Goal: Task Accomplishment & Management: Complete application form

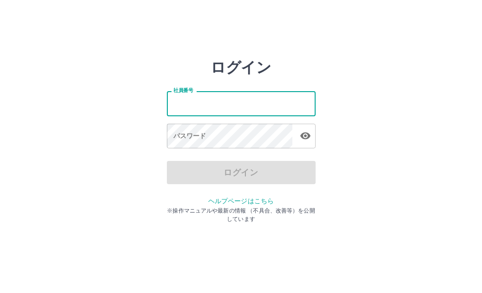
click at [202, 104] on input "社員番号" at bounding box center [241, 103] width 149 height 25
type input "*******"
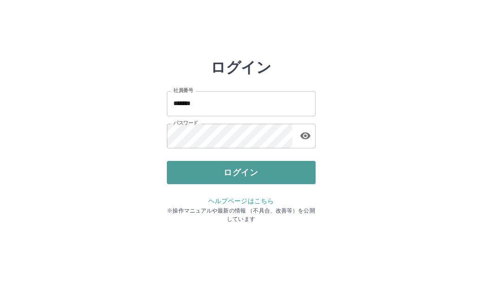
click at [242, 174] on button "ログイン" at bounding box center [241, 172] width 149 height 23
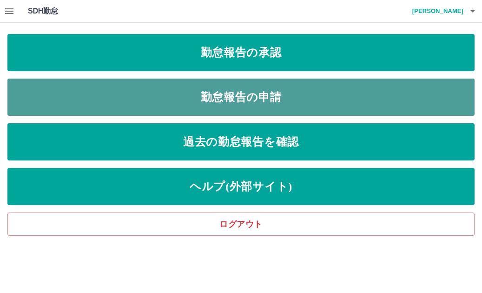
click at [259, 92] on link "勤怠報告の申請" at bounding box center [240, 96] width 467 height 37
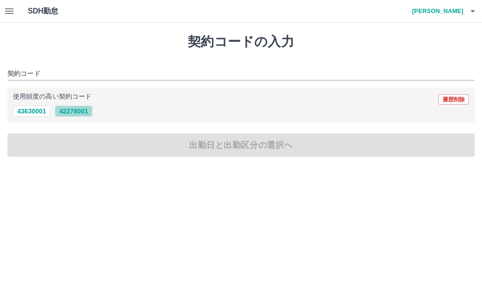
click at [76, 110] on button "42278001" at bounding box center [73, 110] width 37 height 11
type input "********"
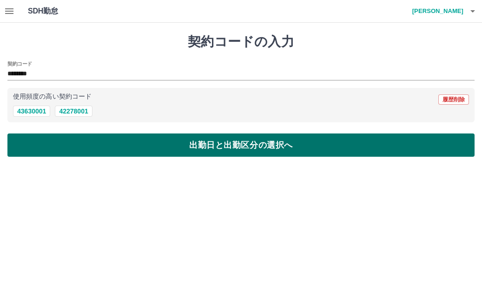
click at [98, 140] on button "出勤日と出勤区分の選択へ" at bounding box center [240, 144] width 467 height 23
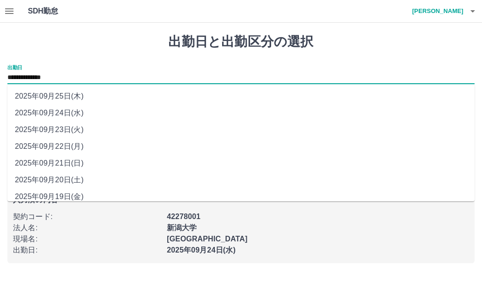
click at [57, 74] on input "**********" at bounding box center [240, 78] width 467 height 12
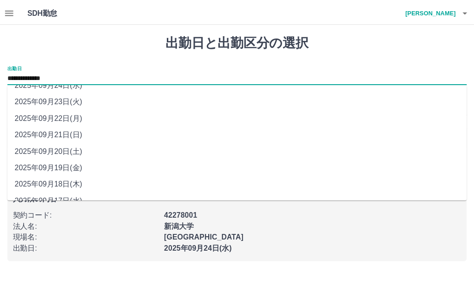
scroll to position [41, 0]
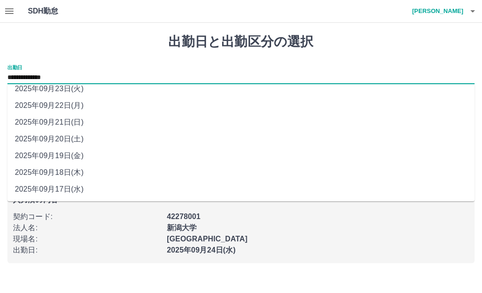
click at [67, 104] on li "2025年09月22日(月)" at bounding box center [240, 105] width 467 height 17
type input "**********"
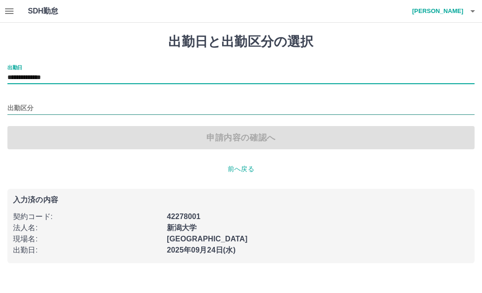
click at [44, 109] on input "出勤区分" at bounding box center [240, 109] width 467 height 12
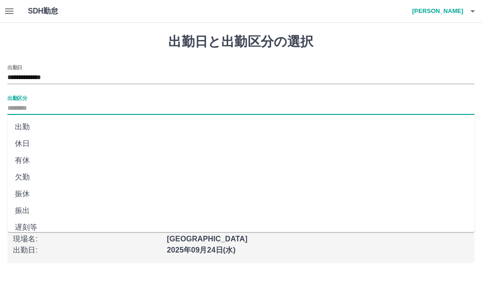
click at [30, 157] on li "有休" at bounding box center [240, 160] width 467 height 17
type input "**"
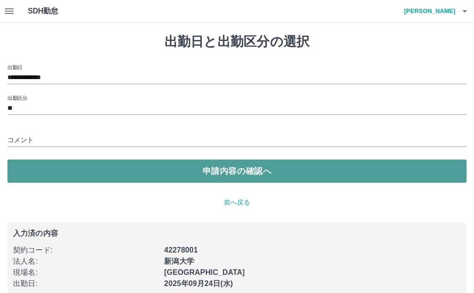
click at [97, 176] on button "申請内容の確認へ" at bounding box center [236, 170] width 459 height 23
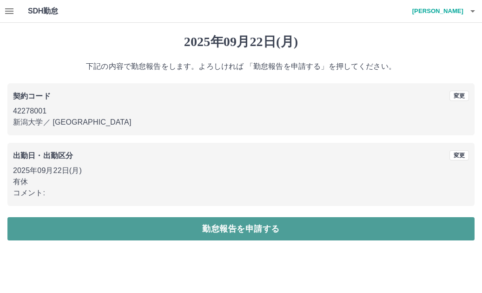
click at [181, 233] on button "勤怠報告を申請する" at bounding box center [240, 228] width 467 height 23
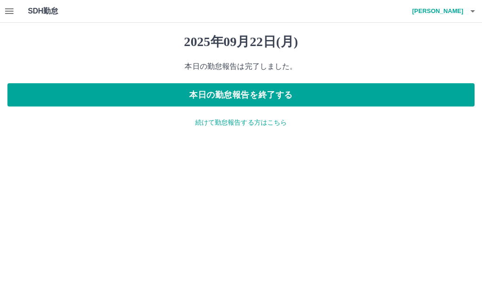
click at [11, 11] on icon "button" at bounding box center [9, 11] width 8 height 6
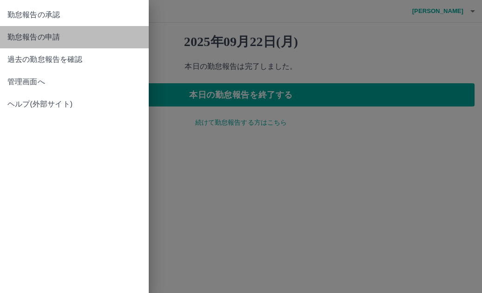
click at [39, 35] on span "勤怠報告の申請" at bounding box center [74, 37] width 134 height 11
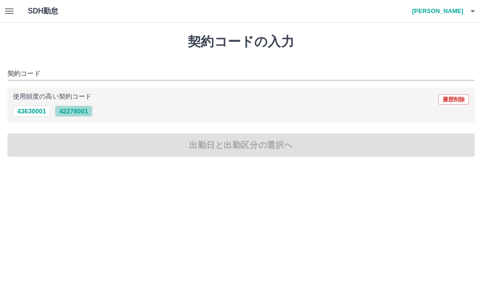
click at [66, 111] on button "42278001" at bounding box center [73, 110] width 37 height 11
type input "********"
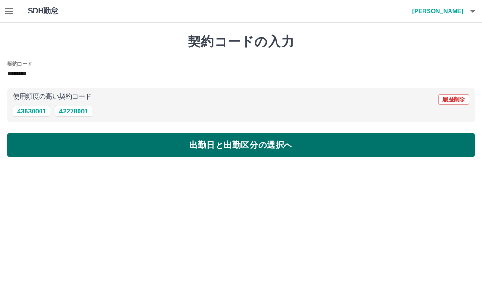
click at [91, 148] on button "出勤日と出勤区分の選択へ" at bounding box center [240, 144] width 467 height 23
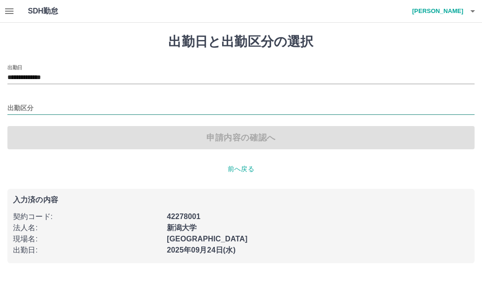
click at [34, 108] on input "出勤区分" at bounding box center [240, 109] width 467 height 12
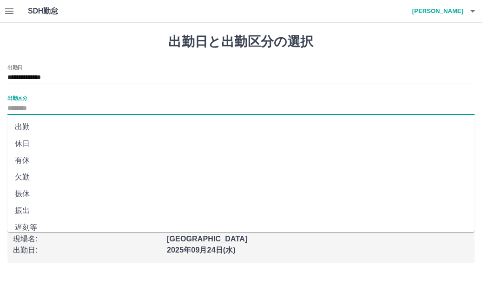
click at [29, 125] on li "出勤" at bounding box center [240, 126] width 467 height 17
type input "**"
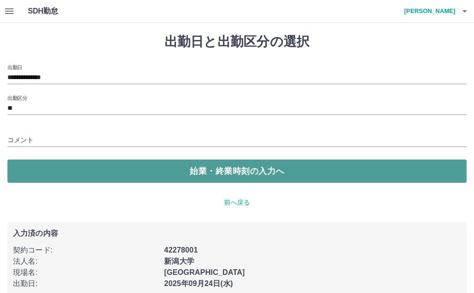
click at [85, 169] on button "始業・終業時刻の入力へ" at bounding box center [236, 170] width 459 height 23
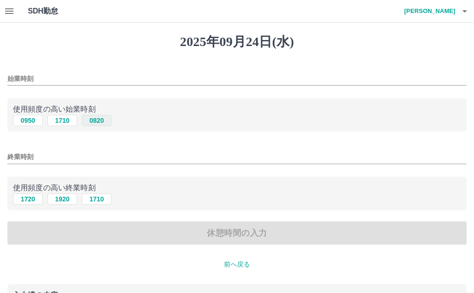
click at [92, 119] on button "0820" at bounding box center [97, 120] width 30 height 11
type input "****"
click at [98, 199] on button "1710" at bounding box center [97, 198] width 30 height 11
type input "****"
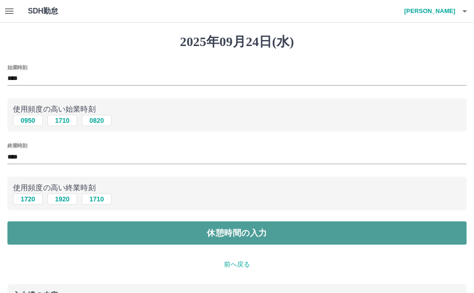
click at [167, 232] on button "休憩時間の入力" at bounding box center [236, 232] width 459 height 23
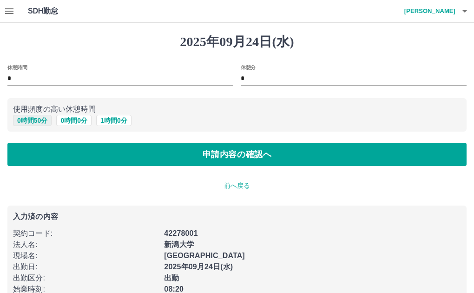
click at [29, 122] on button "0 時間 50 分" at bounding box center [32, 120] width 39 height 11
type input "**"
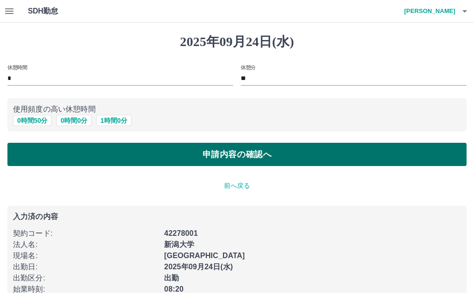
click at [134, 158] on button "申請内容の確認へ" at bounding box center [236, 154] width 459 height 23
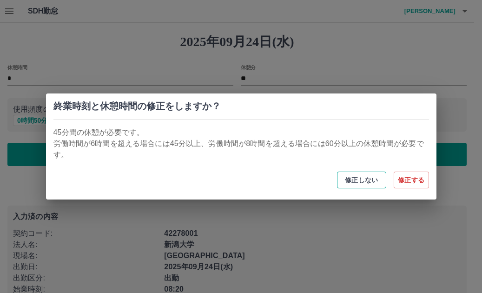
click at [358, 181] on button "修正しない" at bounding box center [361, 179] width 49 height 17
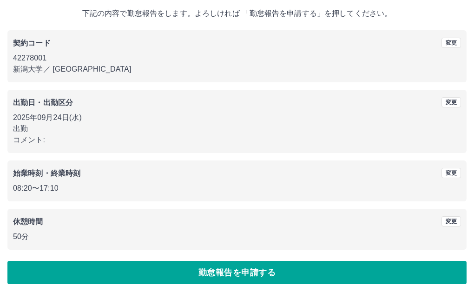
scroll to position [55, 0]
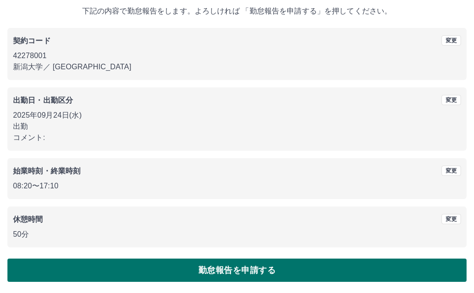
click at [256, 271] on button "勤怠報告を申請する" at bounding box center [236, 269] width 459 height 23
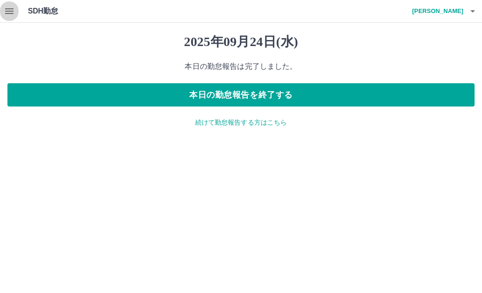
click at [7, 10] on icon "button" at bounding box center [9, 11] width 11 height 11
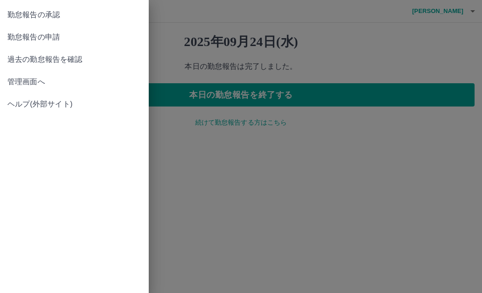
click at [28, 18] on span "勤怠報告の承認" at bounding box center [74, 14] width 134 height 11
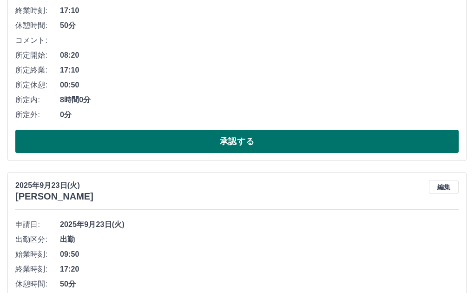
scroll to position [232, 0]
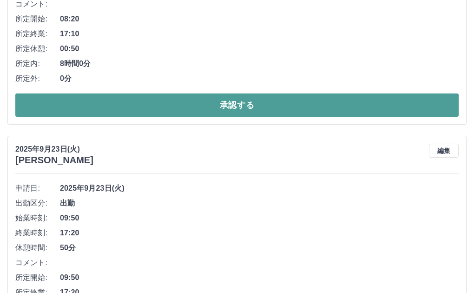
click at [125, 101] on button "承認する" at bounding box center [236, 104] width 443 height 23
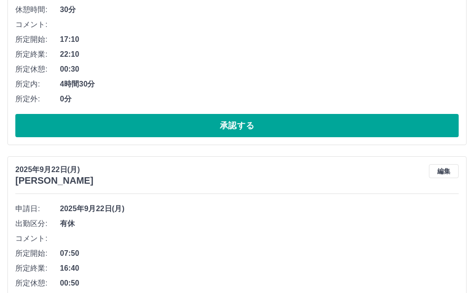
scroll to position [2601, 0]
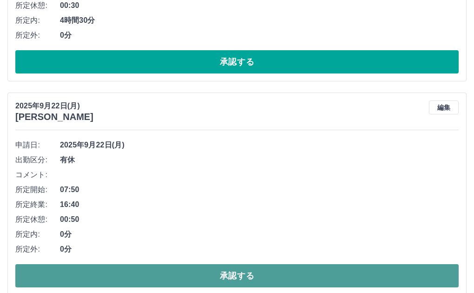
click at [180, 271] on button "承認する" at bounding box center [236, 275] width 443 height 23
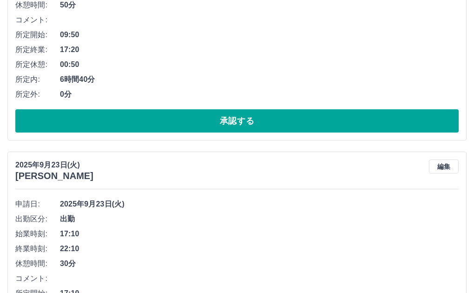
scroll to position [232, 0]
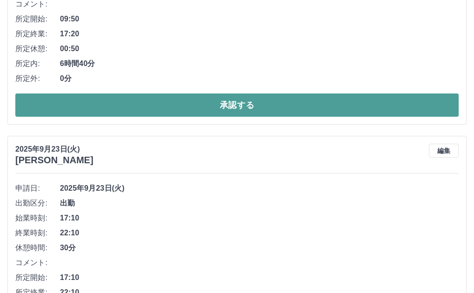
click at [188, 100] on button "承認する" at bounding box center [236, 104] width 443 height 23
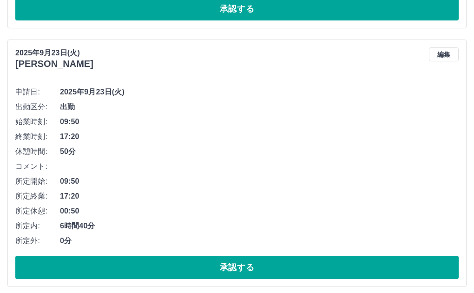
scroll to position [418, 0]
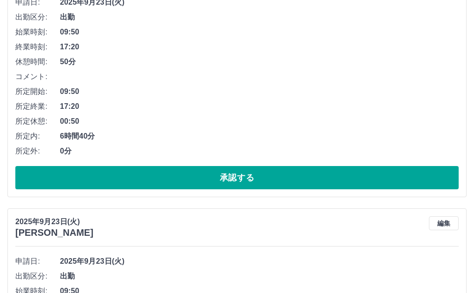
drag, startPoint x: 252, startPoint y: 183, endPoint x: 237, endPoint y: 166, distance: 22.7
click at [252, 176] on button "承認する" at bounding box center [236, 177] width 443 height 23
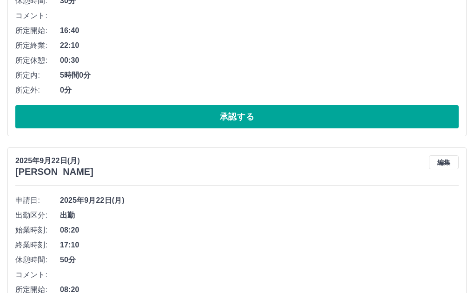
scroll to position [1393, 0]
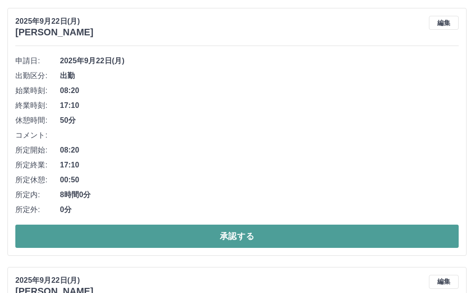
click at [222, 237] on button "承認する" at bounding box center [236, 235] width 443 height 23
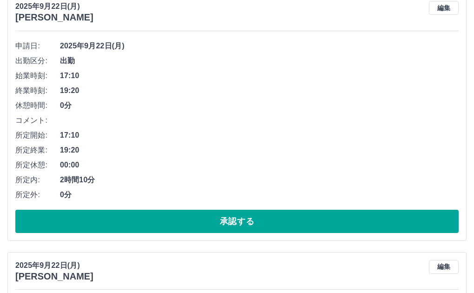
scroll to position [1413, 0]
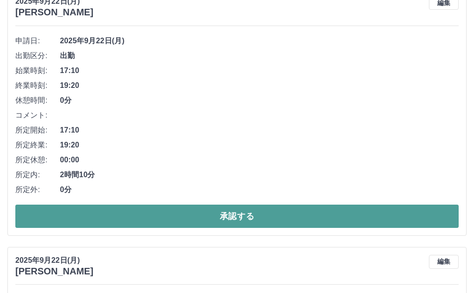
click at [202, 216] on button "承認する" at bounding box center [236, 215] width 443 height 23
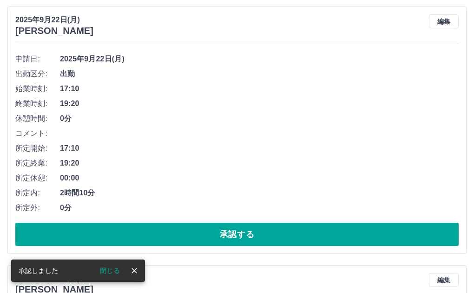
scroll to position [1924, 0]
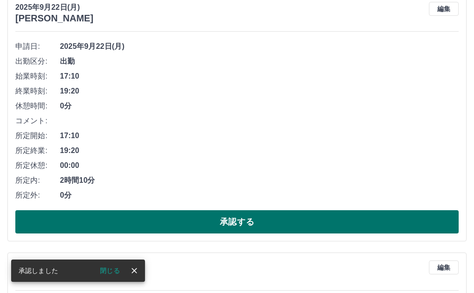
click at [253, 216] on button "承認する" at bounding box center [236, 221] width 443 height 23
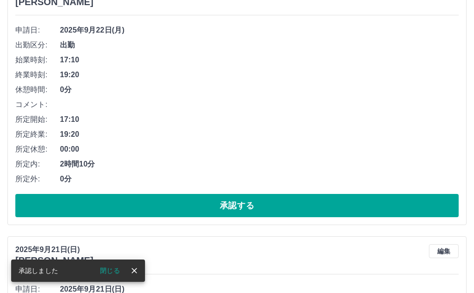
scroll to position [1945, 0]
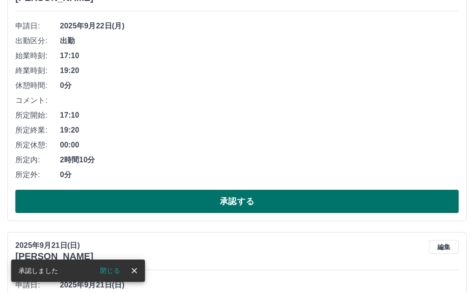
click at [252, 197] on button "承認する" at bounding box center [236, 200] width 443 height 23
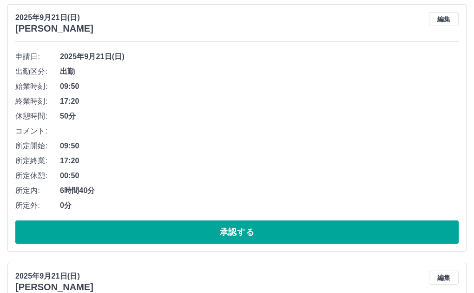
scroll to position [1919, 0]
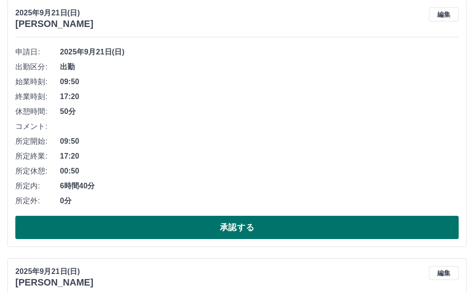
click at [254, 222] on button "承認する" at bounding box center [236, 227] width 443 height 23
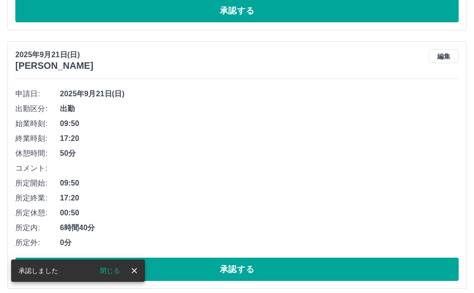
scroll to position [1893, 0]
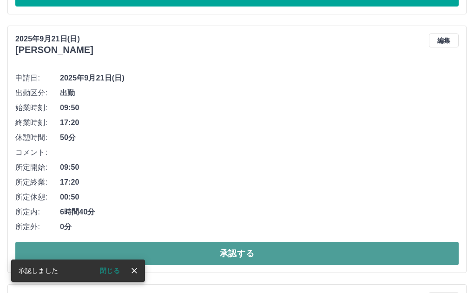
click at [200, 248] on button "承認する" at bounding box center [236, 253] width 443 height 23
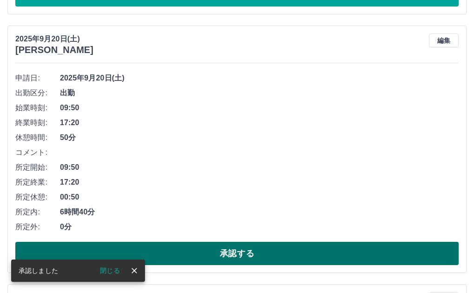
click at [211, 251] on button "承認する" at bounding box center [236, 253] width 443 height 23
click at [259, 244] on button "承認する" at bounding box center [236, 253] width 443 height 23
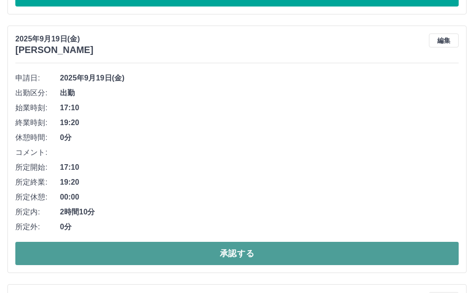
click at [231, 254] on button "承認する" at bounding box center [236, 253] width 443 height 23
click at [235, 256] on button "承認する" at bounding box center [236, 253] width 443 height 23
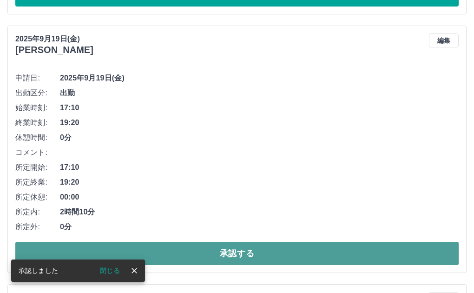
click at [236, 253] on button "承認する" at bounding box center [236, 253] width 443 height 23
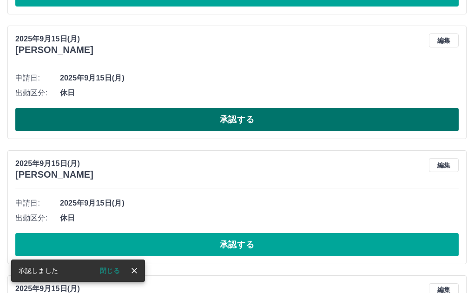
click at [131, 114] on button "承認する" at bounding box center [236, 119] width 443 height 23
click at [75, 124] on button "承認する" at bounding box center [236, 119] width 443 height 23
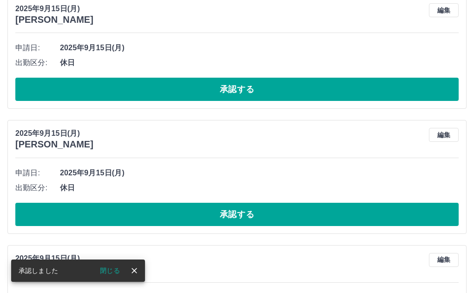
scroll to position [1939, 0]
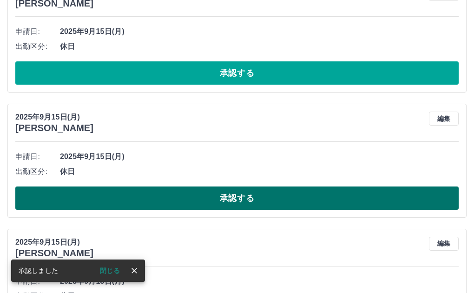
click at [138, 189] on button "承認する" at bounding box center [236, 197] width 443 height 23
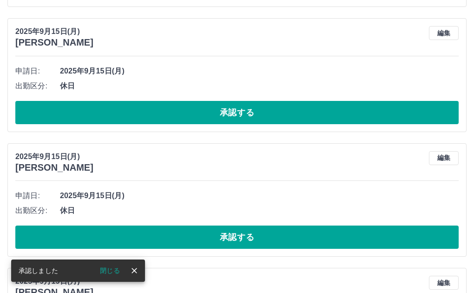
scroll to position [2032, 0]
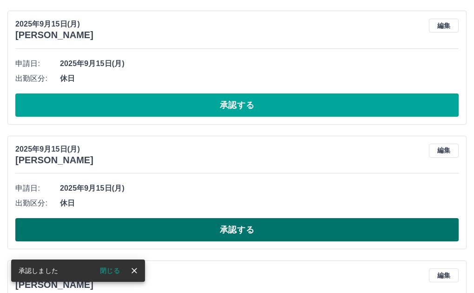
click at [176, 222] on button "承認する" at bounding box center [236, 229] width 443 height 23
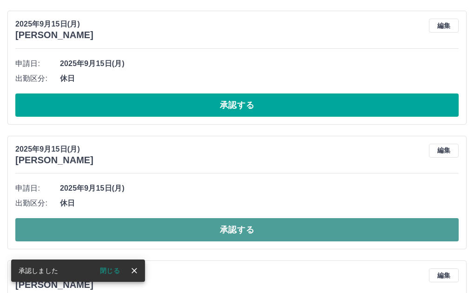
click at [176, 222] on button "承認する" at bounding box center [236, 229] width 443 height 23
click at [176, 221] on button "承認する" at bounding box center [236, 229] width 443 height 23
click at [186, 231] on button "承認する" at bounding box center [236, 229] width 443 height 23
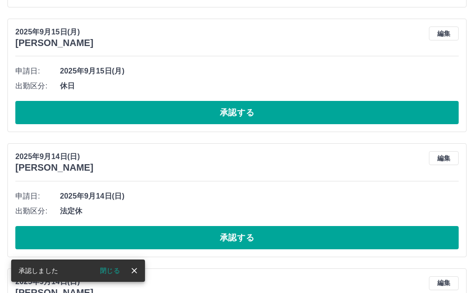
scroll to position [2311, 0]
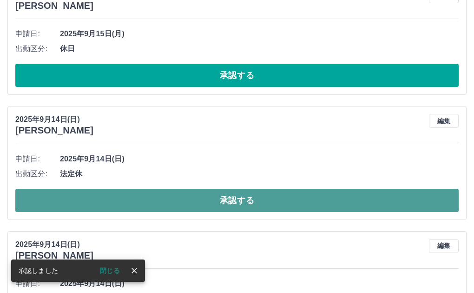
click at [232, 197] on button "承認する" at bounding box center [236, 200] width 443 height 23
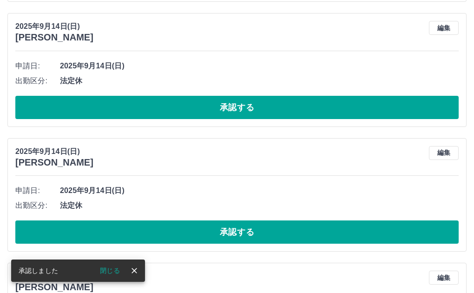
scroll to position [2450, 0]
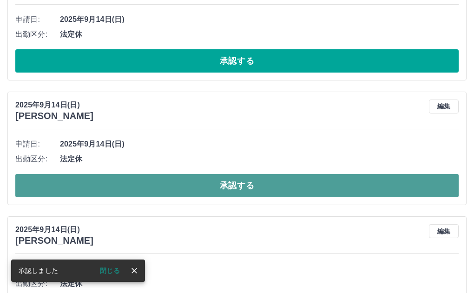
click at [232, 187] on button "承認する" at bounding box center [236, 185] width 443 height 23
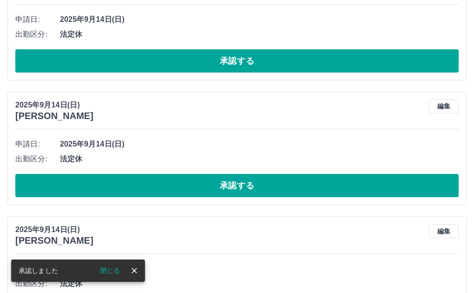
click at [230, 183] on button "承認する" at bounding box center [236, 185] width 443 height 23
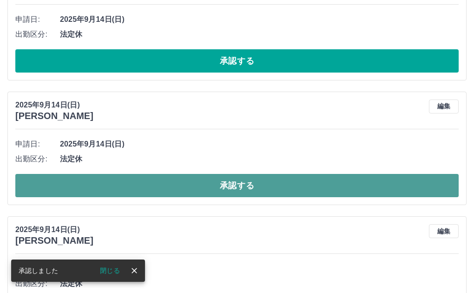
click at [207, 185] on button "承認する" at bounding box center [236, 185] width 443 height 23
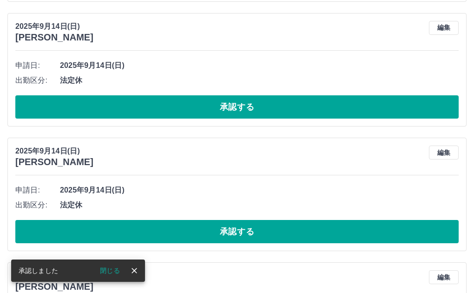
scroll to position [2636, 0]
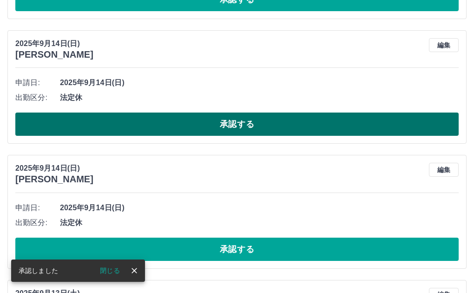
click at [224, 123] on button "承認する" at bounding box center [236, 123] width 443 height 23
click at [235, 128] on button "承認する" at bounding box center [236, 123] width 443 height 23
click at [192, 123] on button "承認する" at bounding box center [236, 123] width 443 height 23
click at [202, 124] on button "承認する" at bounding box center [236, 123] width 443 height 23
click at [192, 118] on button "承認する" at bounding box center [236, 123] width 443 height 23
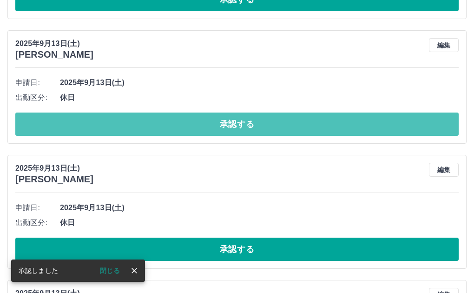
click at [194, 118] on button "承認する" at bounding box center [236, 123] width 443 height 23
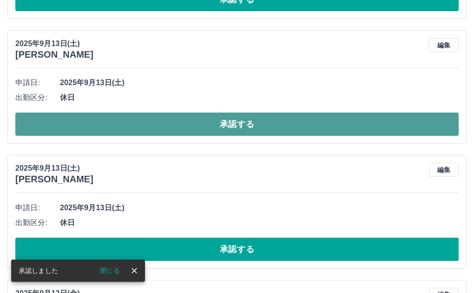
click at [190, 130] on button "承認する" at bounding box center [236, 123] width 443 height 23
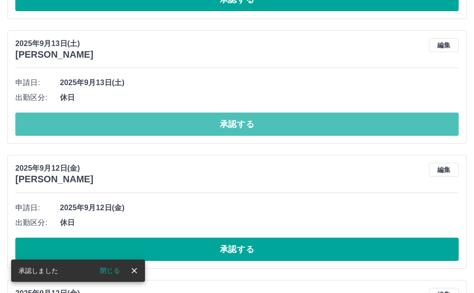
click at [190, 126] on button "承認する" at bounding box center [236, 123] width 443 height 23
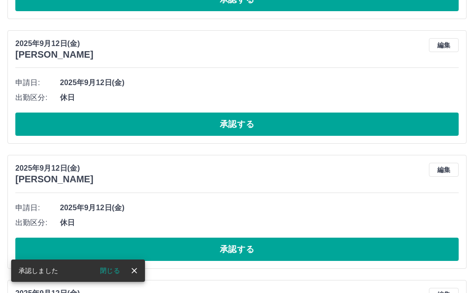
click at [191, 121] on button "承認する" at bounding box center [236, 123] width 443 height 23
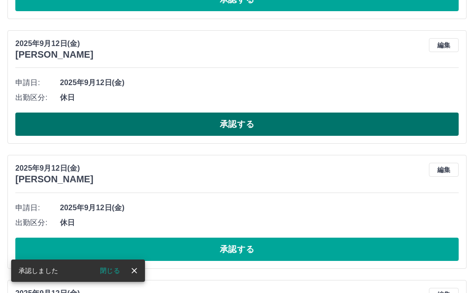
click at [192, 116] on button "承認する" at bounding box center [236, 123] width 443 height 23
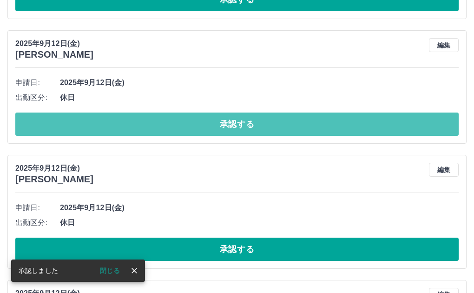
click at [192, 116] on button "承認する" at bounding box center [236, 123] width 443 height 23
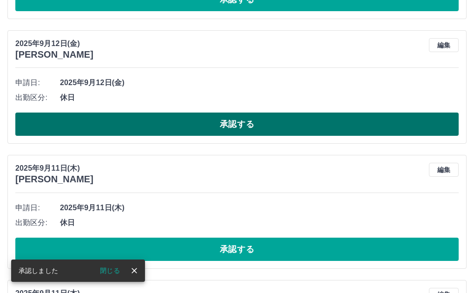
click at [191, 123] on button "承認する" at bounding box center [236, 123] width 443 height 23
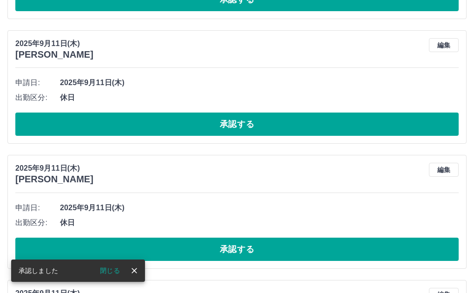
click at [191, 124] on button "承認する" at bounding box center [236, 123] width 443 height 23
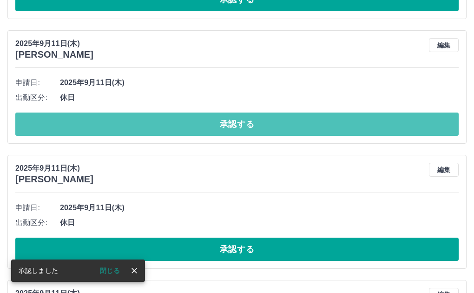
click at [191, 124] on button "承認する" at bounding box center [236, 123] width 443 height 23
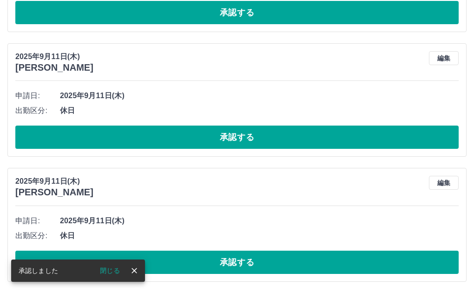
scroll to position [2624, 0]
click at [191, 124] on div "申請日: [DATE] 出勤区分: 休日 承認する" at bounding box center [236, 118] width 443 height 60
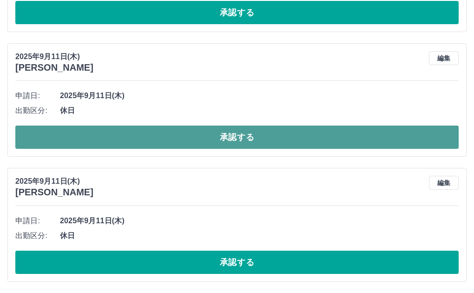
click at [193, 136] on button "承認する" at bounding box center [236, 136] width 443 height 23
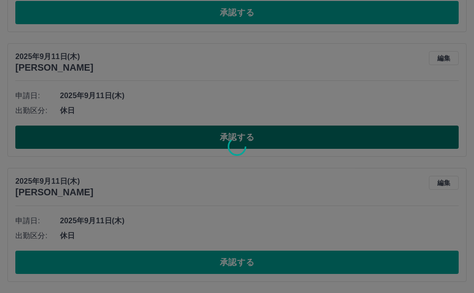
scroll to position [2499, 0]
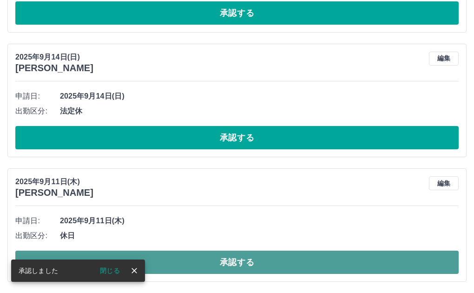
click at [241, 260] on button "承認する" at bounding box center [236, 261] width 443 height 23
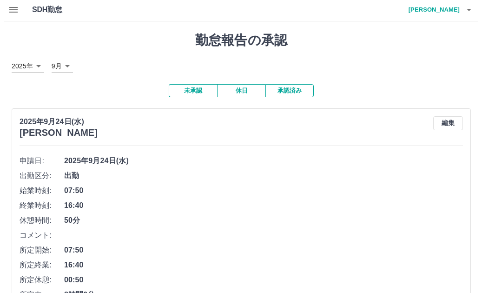
scroll to position [0, 0]
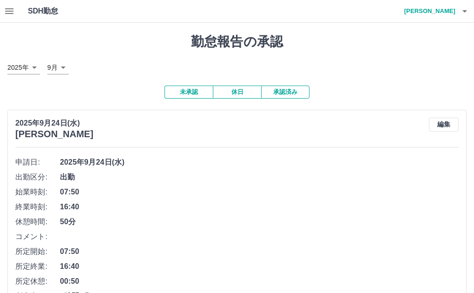
click at [437, 9] on h4 "[PERSON_NAME]" at bounding box center [427, 11] width 56 height 22
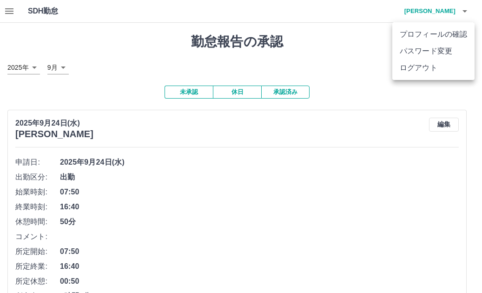
click at [429, 66] on li "ログアウト" at bounding box center [433, 67] width 82 height 17
